Goal: Transaction & Acquisition: Purchase product/service

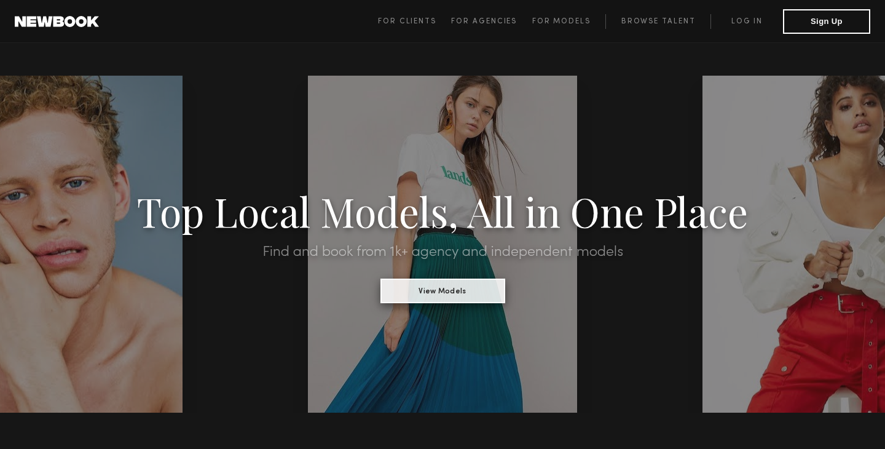
click at [472, 292] on button "View Models" at bounding box center [443, 290] width 125 height 25
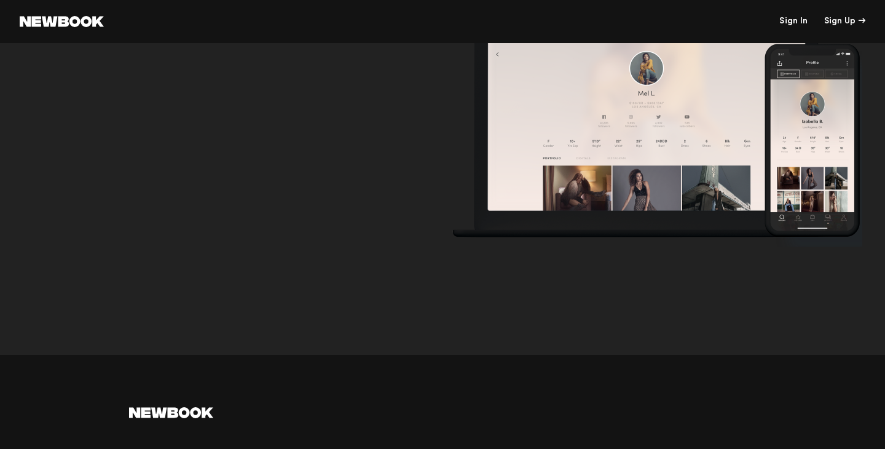
scroll to position [55, 0]
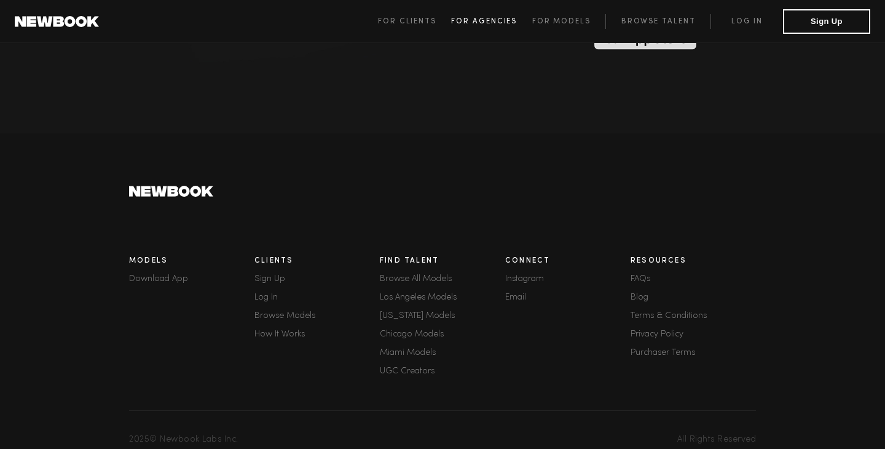
click at [506, 20] on span "For Agencies" at bounding box center [484, 21] width 66 height 7
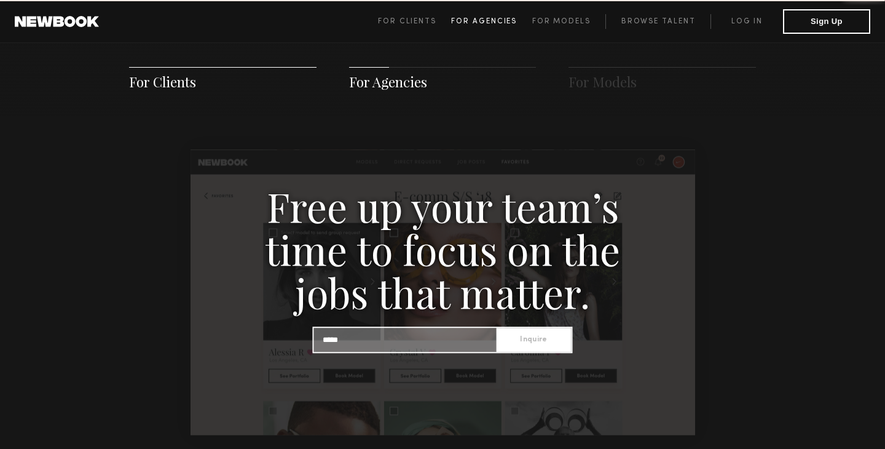
scroll to position [1185, 0]
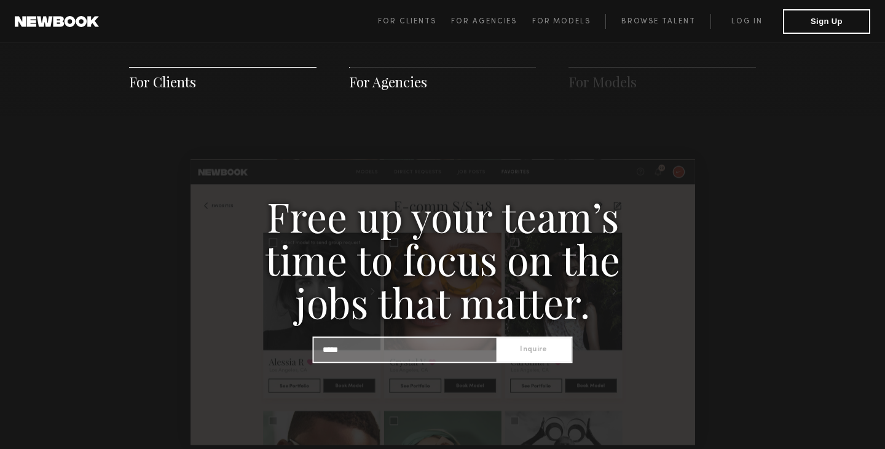
click at [396, 85] on span "For Agencies" at bounding box center [388, 82] width 78 height 18
click at [553, 13] on span "For Clients For Agencies For Models Browse Talent Log in Sign Up" at bounding box center [624, 21] width 492 height 25
click at [557, 21] on span "For Models" at bounding box center [561, 21] width 58 height 7
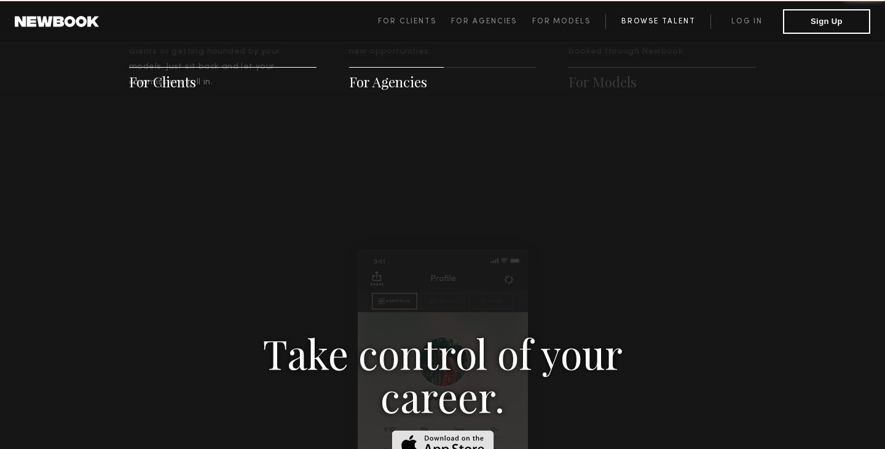
scroll to position [1769, 0]
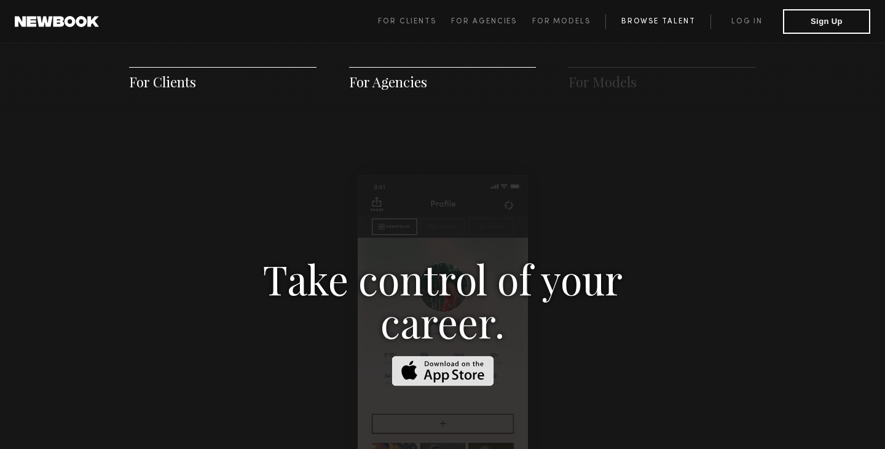
click at [666, 16] on link "Browse Talent" at bounding box center [658, 21] width 105 height 15
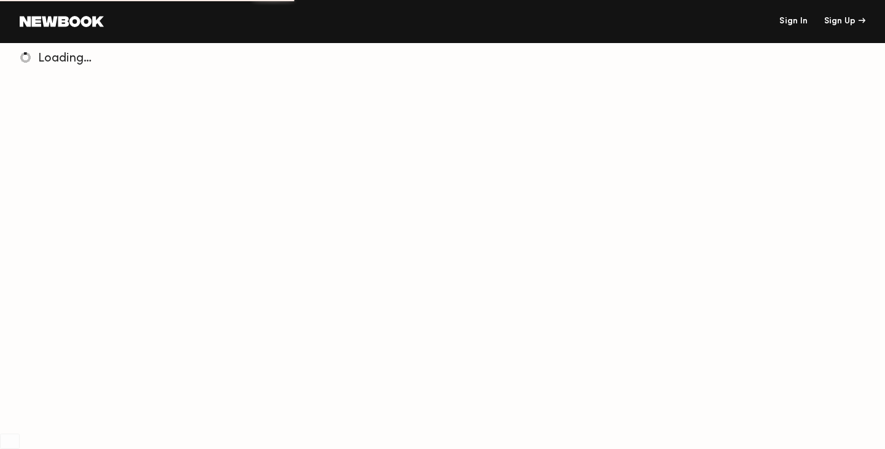
click at [791, 22] on link "Sign In" at bounding box center [794, 21] width 28 height 9
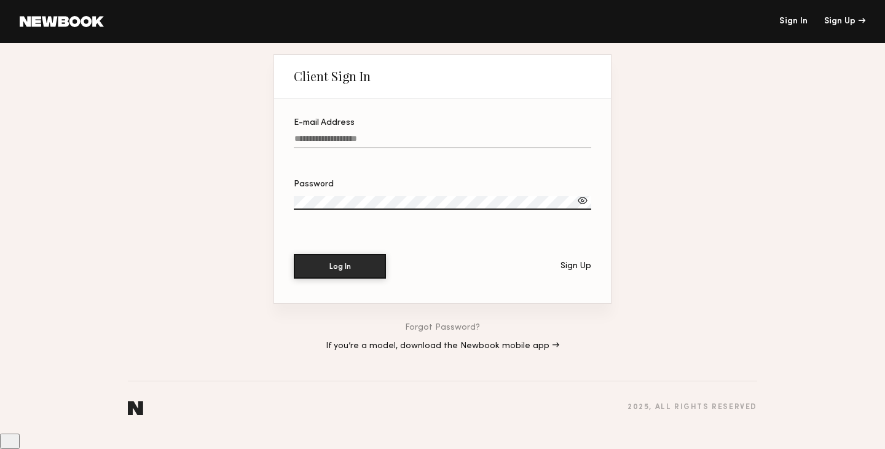
click at [384, 148] on input "E-mail Address" at bounding box center [443, 141] width 298 height 14
type input "**********"
click at [584, 207] on div at bounding box center [583, 200] width 12 height 12
click at [379, 278] on button "Log In" at bounding box center [340, 265] width 92 height 25
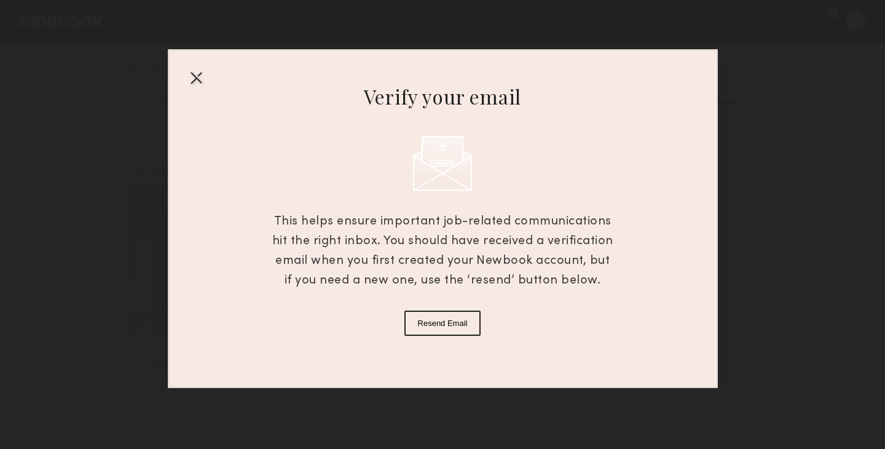
scroll to position [9, 0]
click at [197, 80] on div at bounding box center [196, 78] width 20 height 20
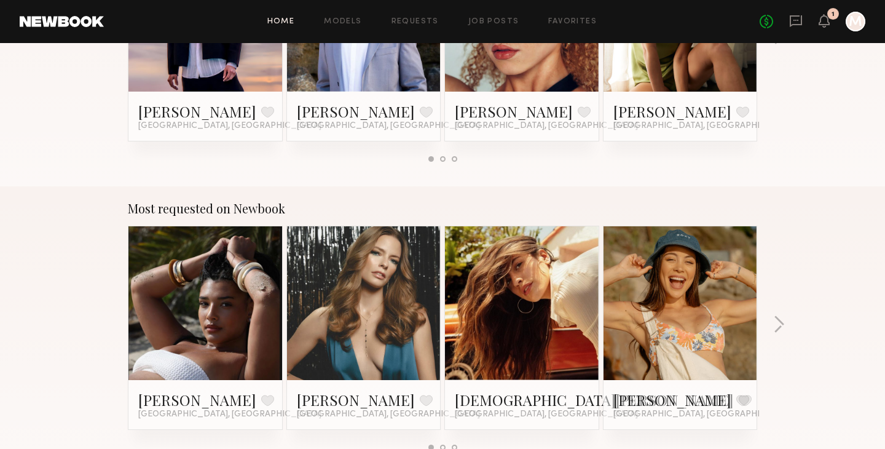
scroll to position [930, 0]
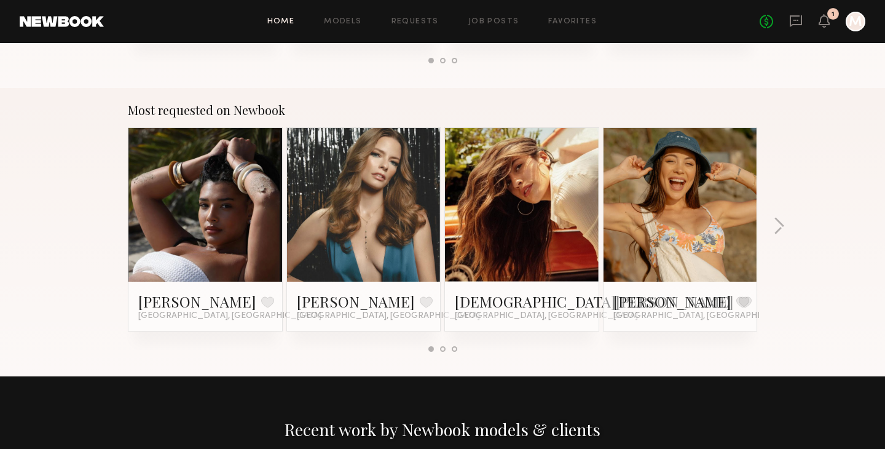
click at [224, 206] on link at bounding box center [205, 205] width 75 height 154
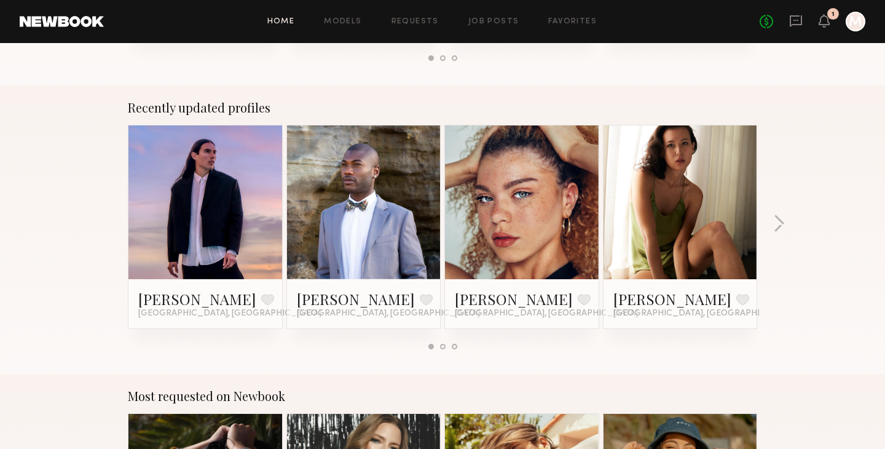
scroll to position [649, 0]
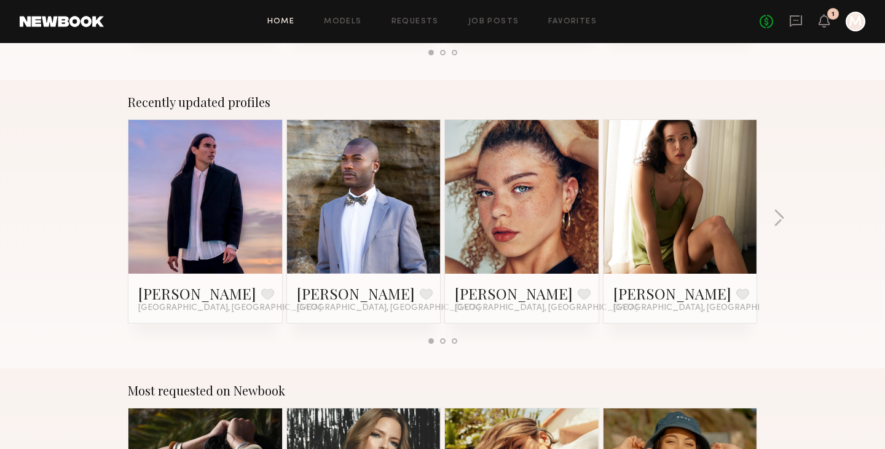
click at [566, 183] on div at bounding box center [522, 197] width 154 height 154
click at [500, 205] on link at bounding box center [521, 197] width 75 height 154
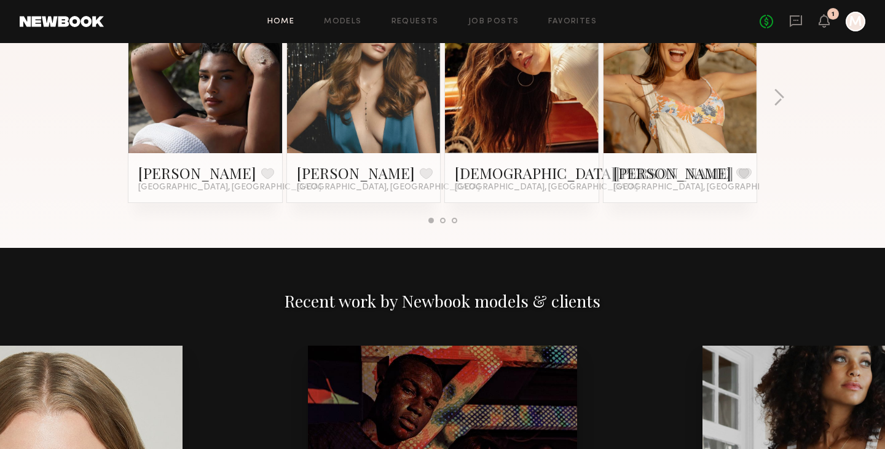
scroll to position [798, 0]
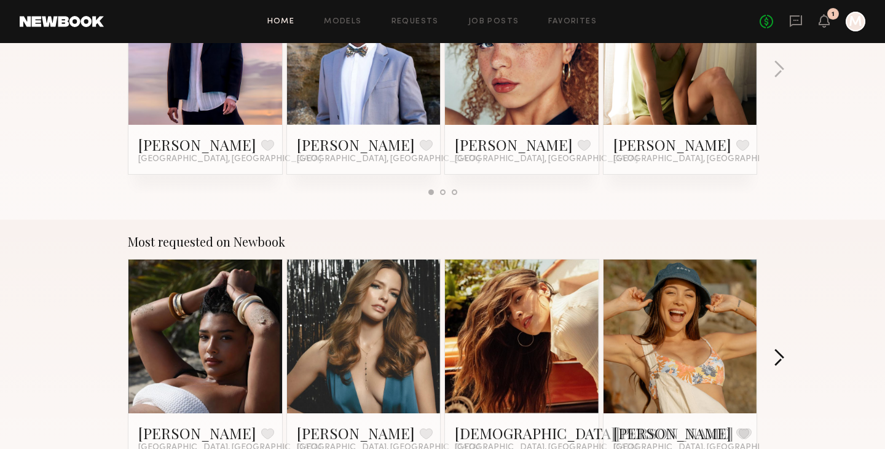
click at [780, 356] on button "button" at bounding box center [779, 359] width 12 height 20
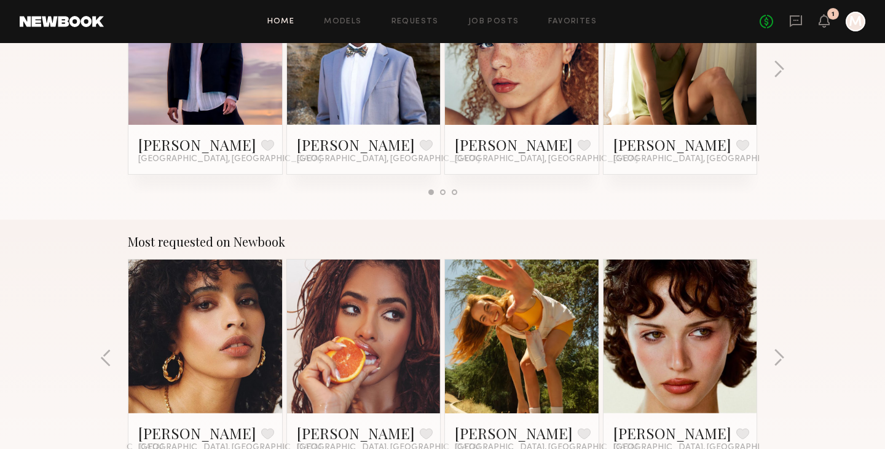
click at [704, 355] on link at bounding box center [680, 336] width 75 height 154
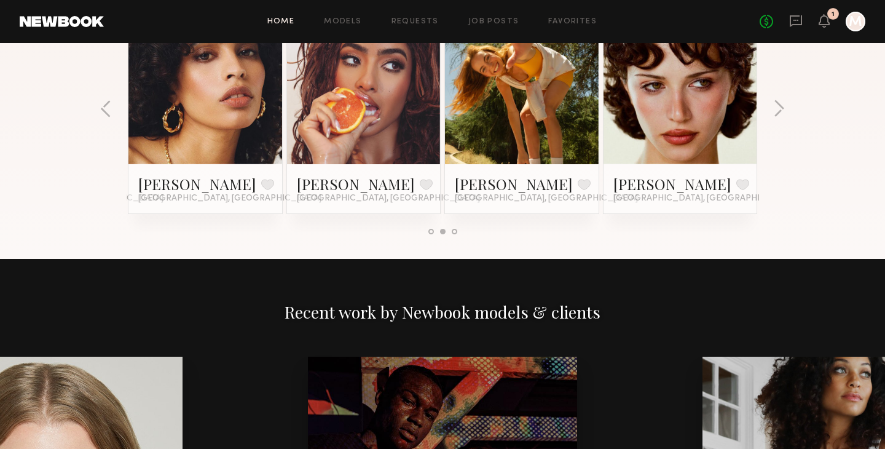
click at [384, 123] on link at bounding box center [363, 87] width 75 height 154
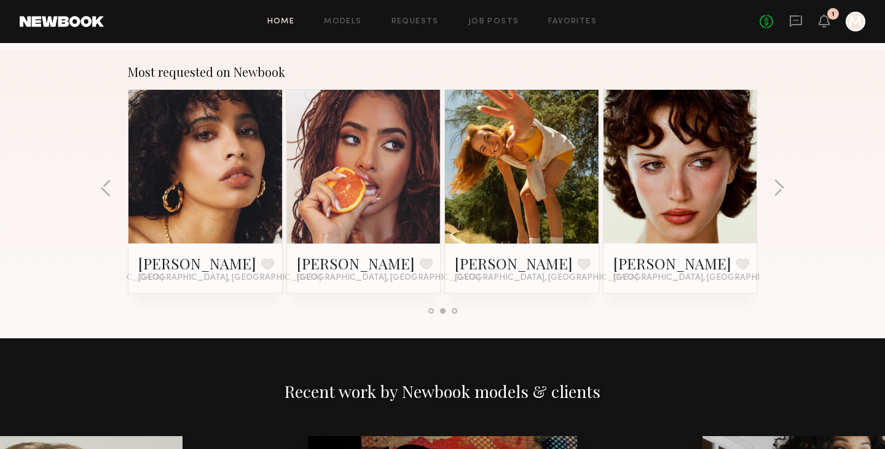
scroll to position [951, 0]
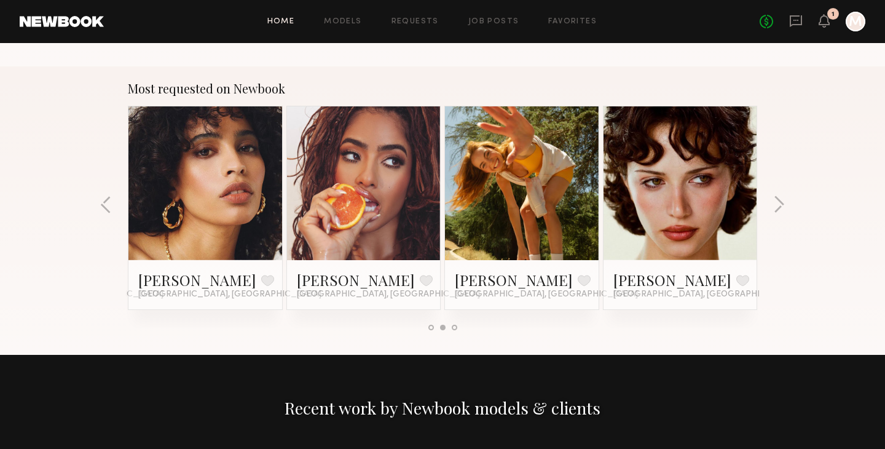
click at [786, 201] on div "Most requested on Newbook Haleigh W. Favorite Los Angeles, CA Jess M. Favorite …" at bounding box center [442, 210] width 885 height 288
click at [772, 203] on div "Most requested on Newbook Haleigh W. Favorite Los Angeles, CA Jess M. Favorite …" at bounding box center [442, 210] width 885 height 288
click at [778, 203] on button "button" at bounding box center [779, 205] width 12 height 20
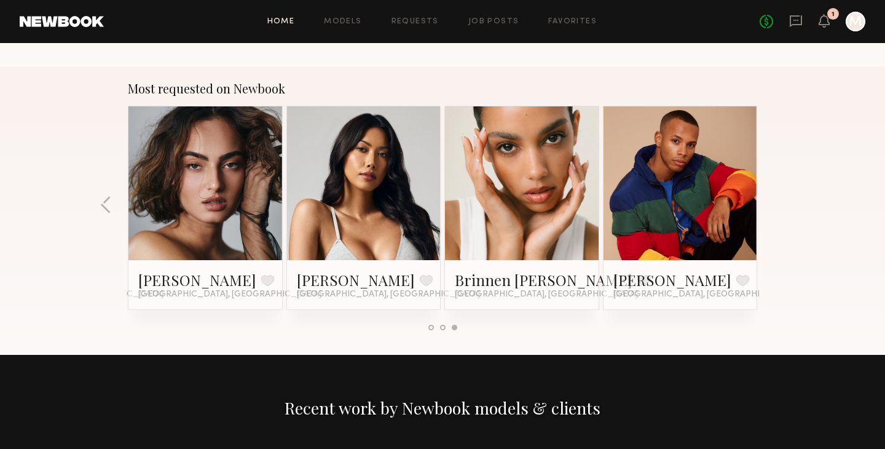
click at [778, 205] on div "Most requested on Newbook Haleigh W. Favorite Los Angeles, CA Jess M. Favorite …" at bounding box center [442, 210] width 885 height 288
click at [264, 257] on div at bounding box center [205, 183] width 154 height 154
click at [232, 173] on link at bounding box center [205, 183] width 75 height 154
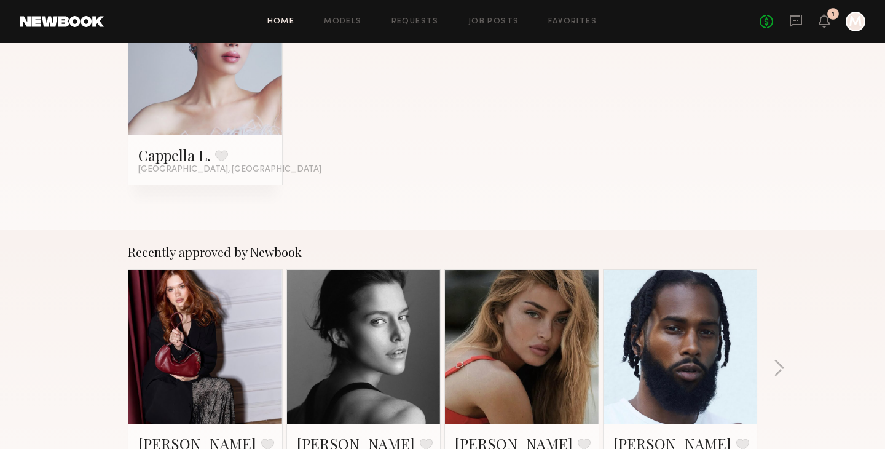
scroll to position [146, 0]
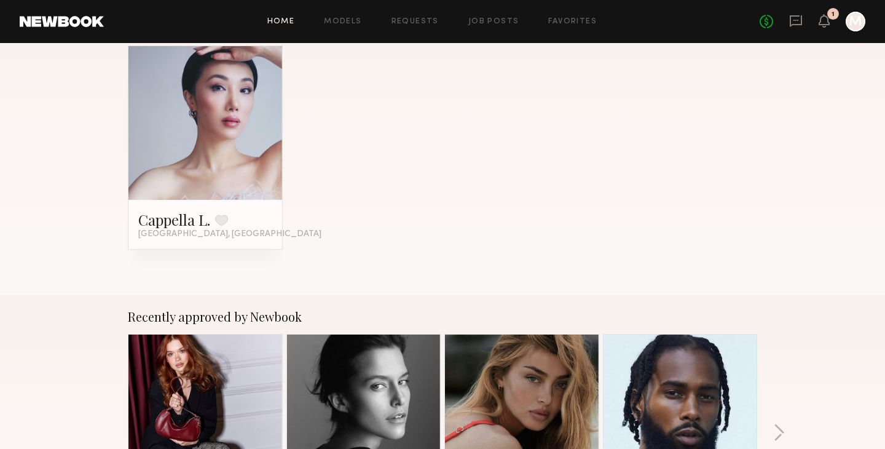
click at [494, 27] on div "Home Models Requests Job Posts Favorites Sign Out No fees up to $5,000 1 M" at bounding box center [485, 22] width 762 height 20
click at [494, 19] on link "Job Posts" at bounding box center [493, 22] width 51 height 8
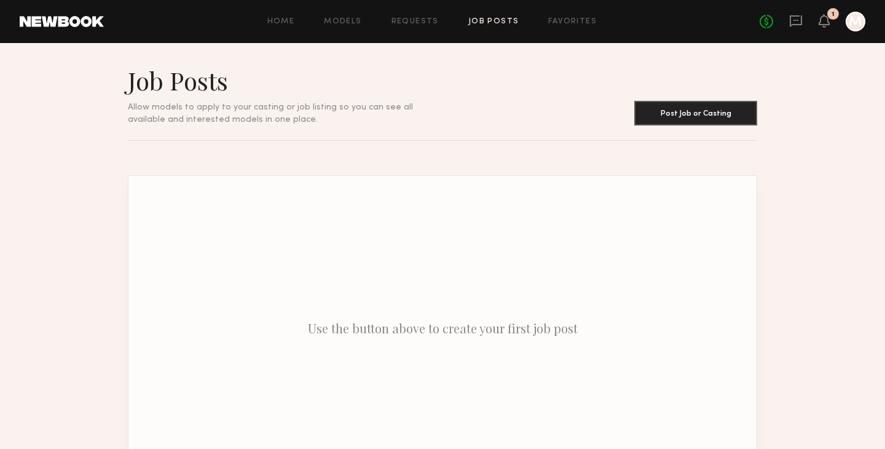
click at [383, 20] on div "Home Models Requests Job Posts Favorites Sign Out" at bounding box center [432, 22] width 656 height 8
click at [280, 19] on link "Home" at bounding box center [281, 22] width 28 height 8
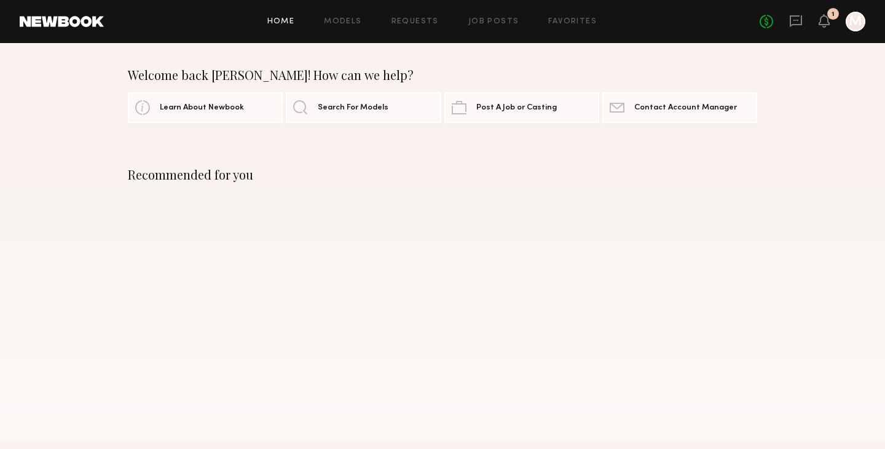
click at [359, 30] on div "Home Models Requests Job Posts Favorites Sign Out No fees up to $5,000 1 M" at bounding box center [485, 22] width 762 height 20
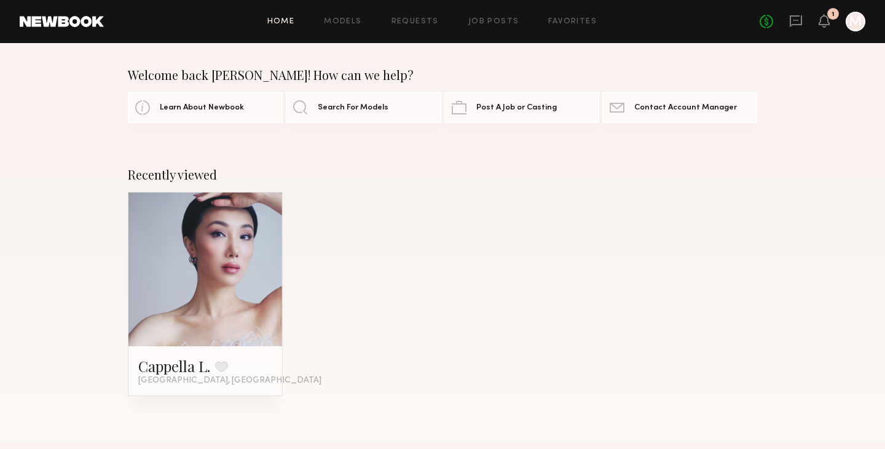
click at [230, 233] on link at bounding box center [205, 269] width 75 height 154
click at [349, 23] on link "Models" at bounding box center [343, 22] width 38 height 8
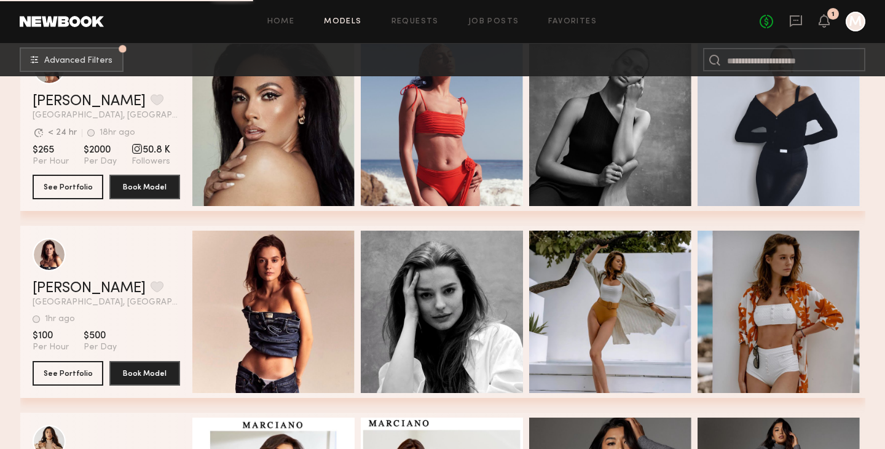
scroll to position [2103, 0]
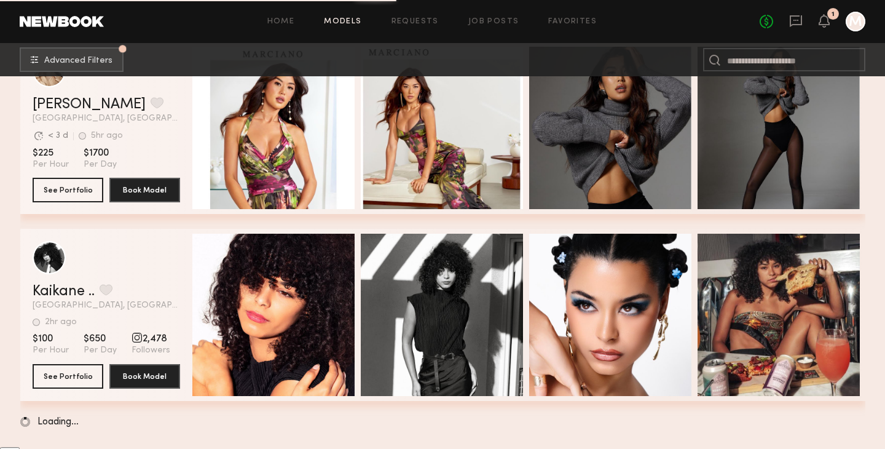
click at [67, 45] on nb-browse-subheader "Advanced Filters Pro tip: speed up your search by using our advanced filters." at bounding box center [442, 59] width 885 height 33
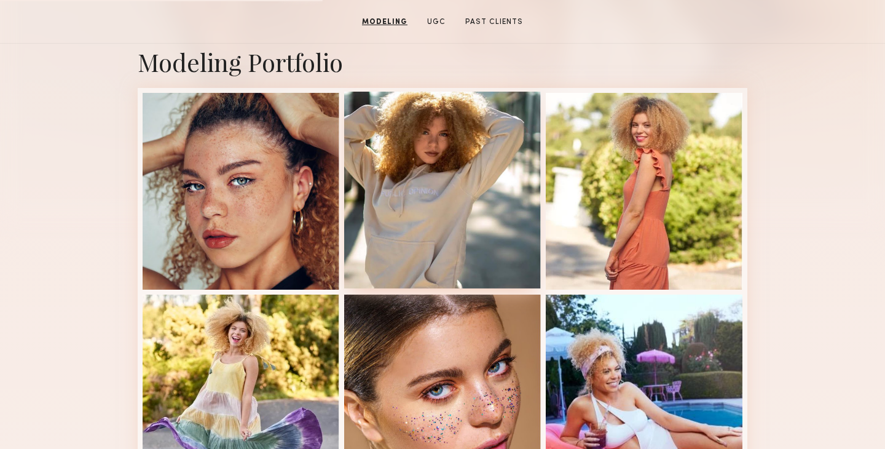
scroll to position [395, 0]
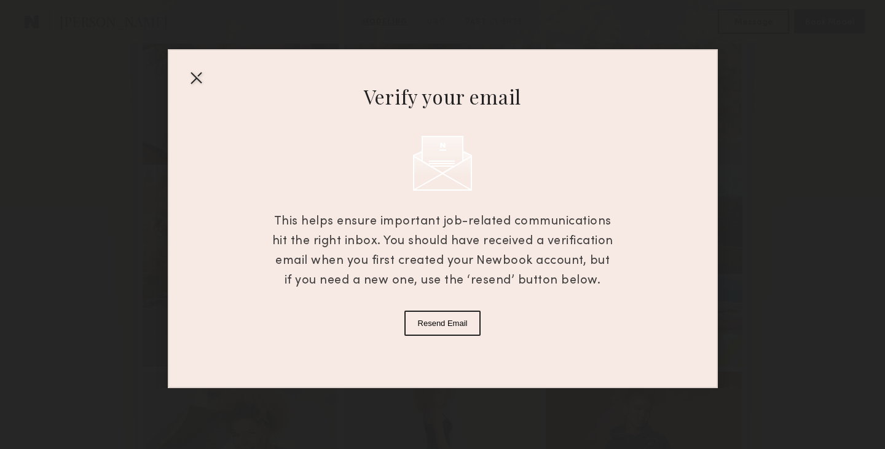
click at [199, 78] on div at bounding box center [196, 78] width 20 height 20
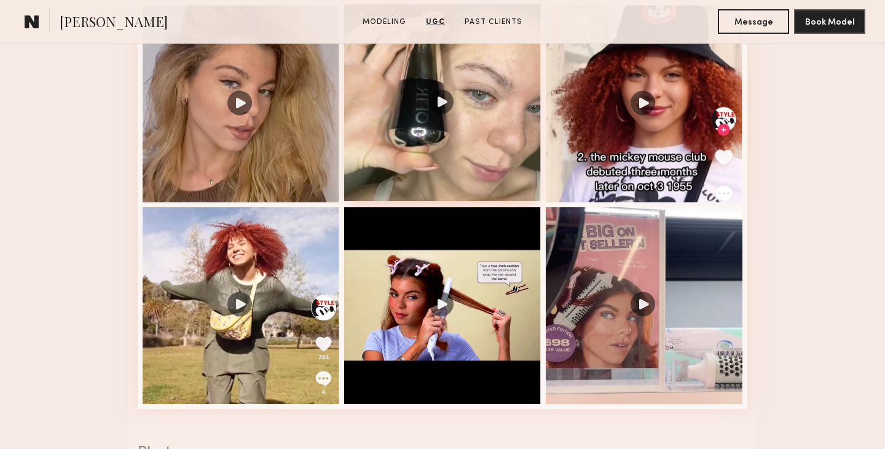
scroll to position [1529, 0]
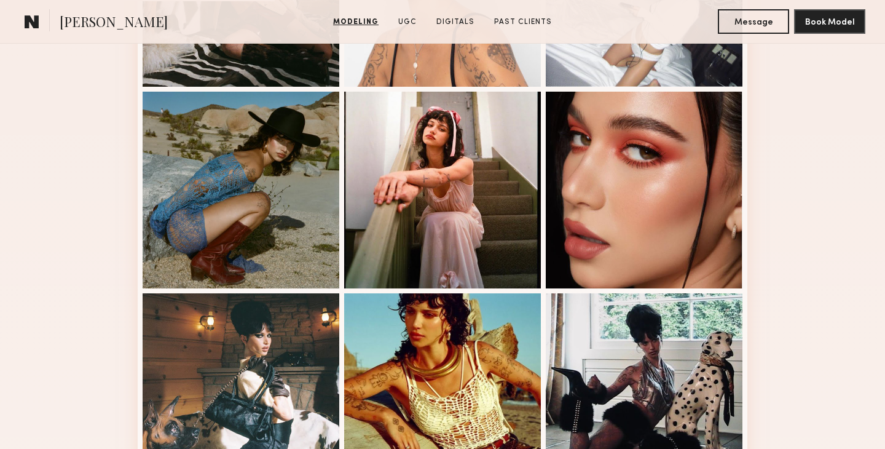
scroll to position [686, 0]
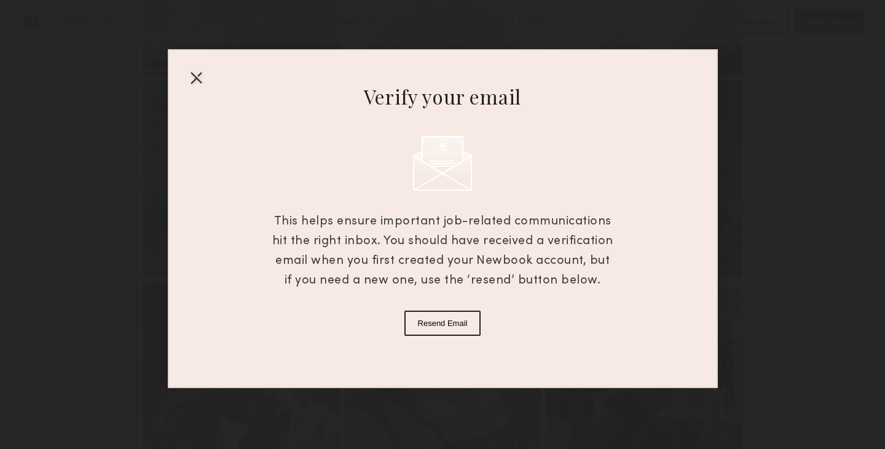
click at [440, 324] on button "Resend Email" at bounding box center [443, 322] width 77 height 25
click at [184, 76] on div "Verify your email This helps ensure important job-related communications hit th…" at bounding box center [443, 218] width 550 height 339
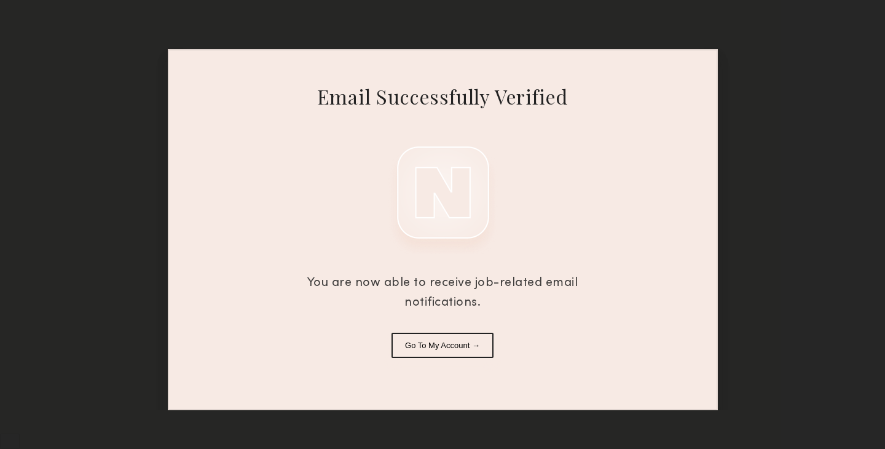
click at [433, 349] on button "Go To My Account →" at bounding box center [443, 345] width 102 height 25
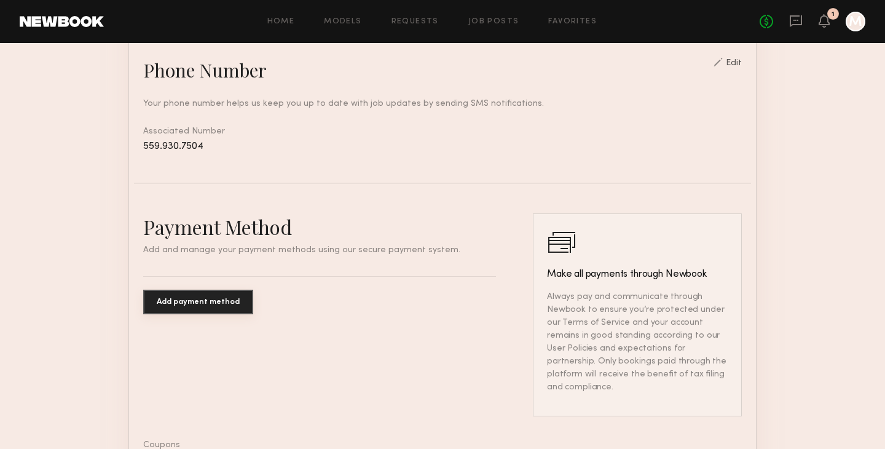
scroll to position [692, 0]
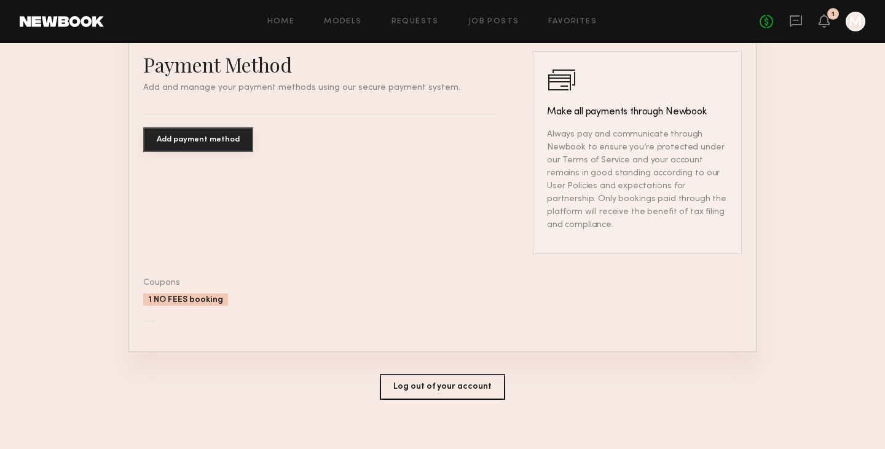
click at [199, 293] on div "1 NO FEES booking" at bounding box center [185, 299] width 85 height 12
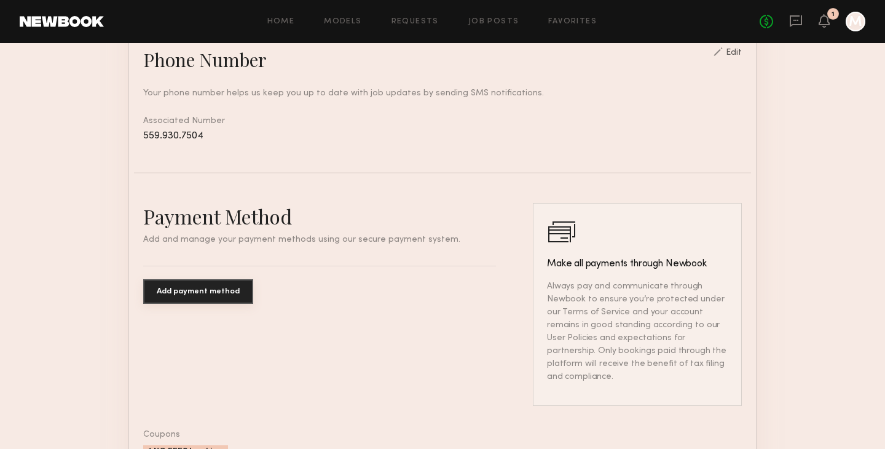
scroll to position [245, 0]
